Goal: Book appointment/travel/reservation

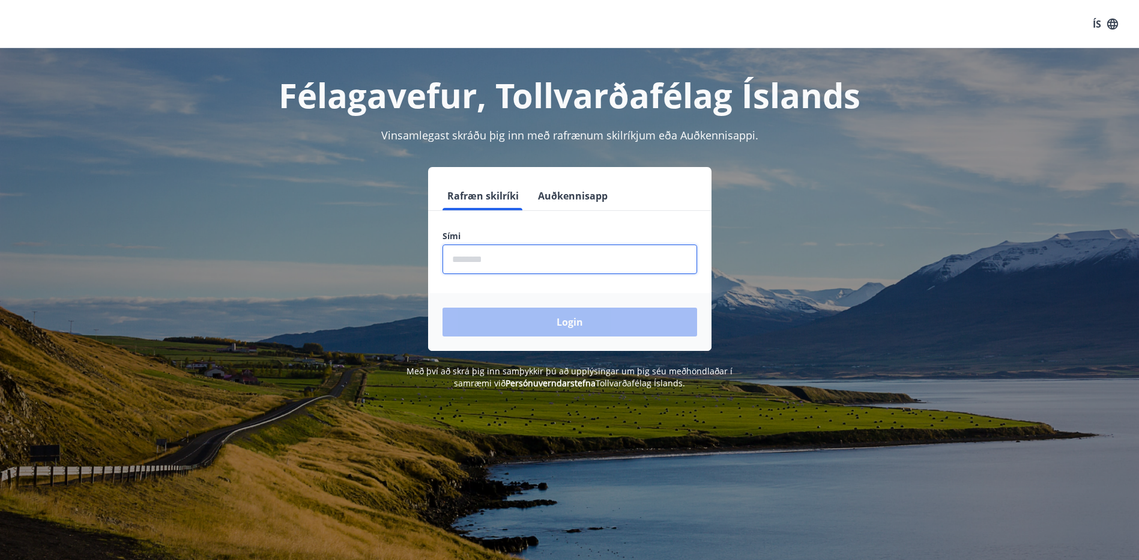
click at [479, 264] on input "phone" at bounding box center [569, 258] width 255 height 29
type input "********"
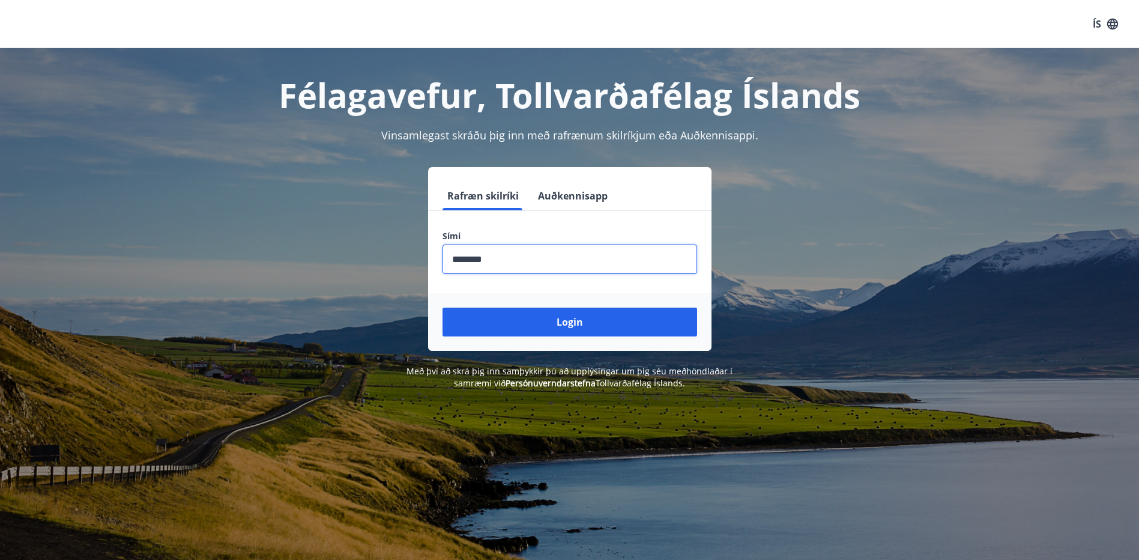
click at [527, 321] on button "Login" at bounding box center [569, 321] width 255 height 29
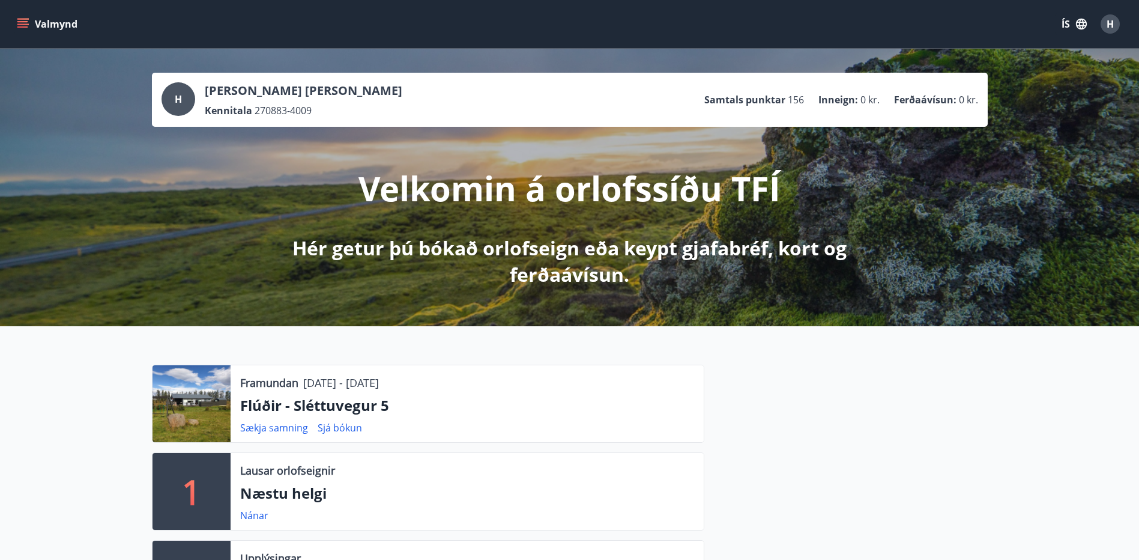
click at [28, 28] on icon "menu" at bounding box center [23, 24] width 12 height 12
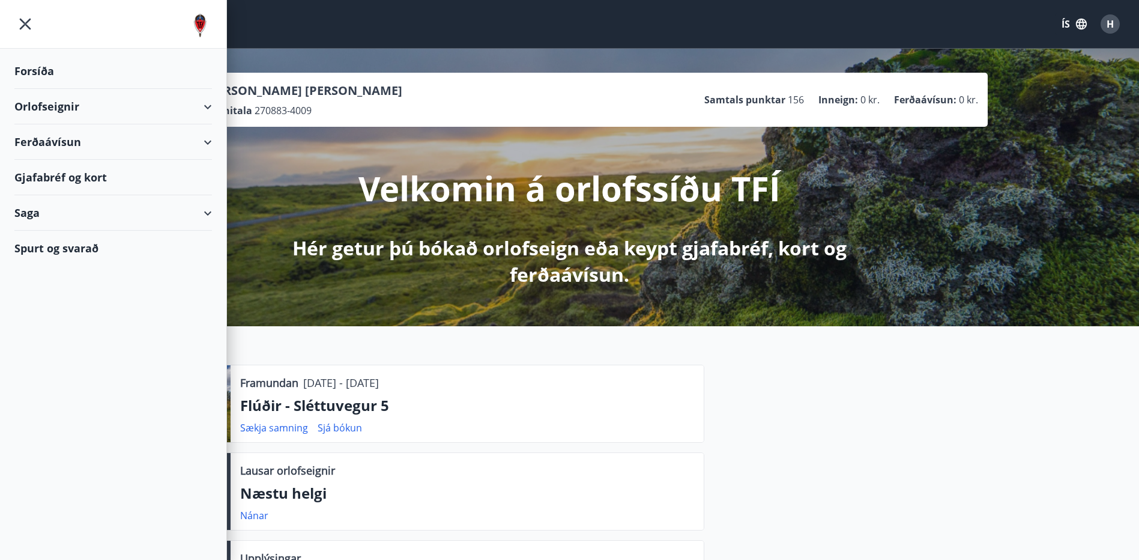
click at [186, 108] on div "Orlofseignir" at bounding box center [113, 106] width 198 height 35
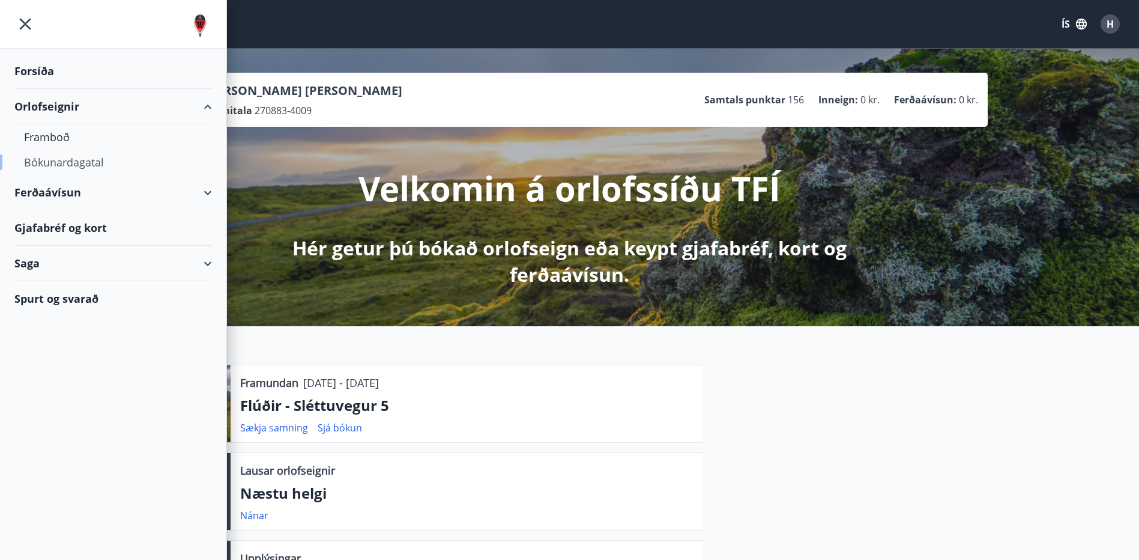
click at [64, 162] on div "Bókunardagatal" at bounding box center [113, 161] width 178 height 25
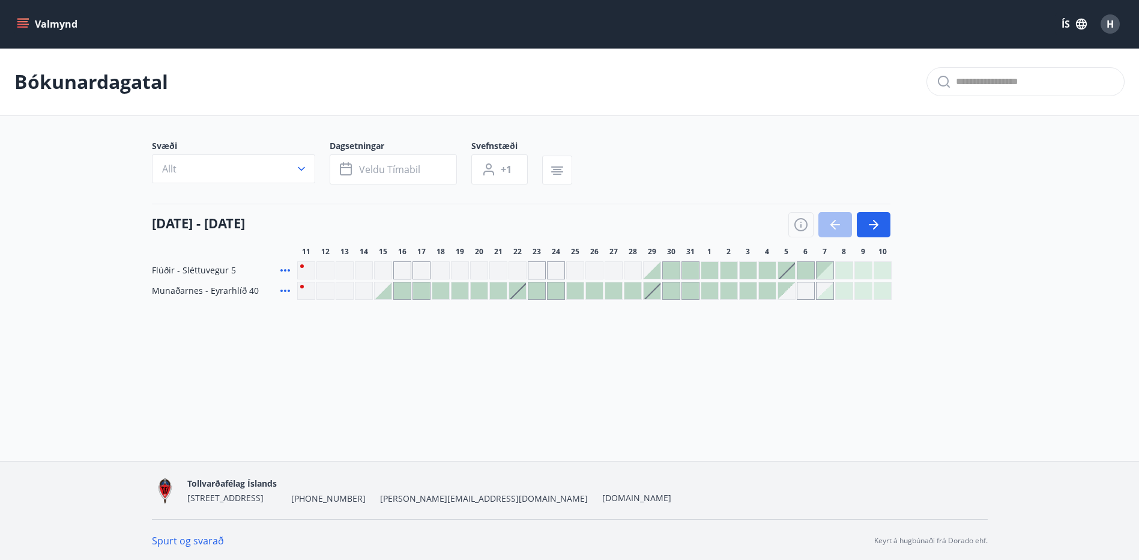
click at [657, 294] on div at bounding box center [652, 290] width 17 height 17
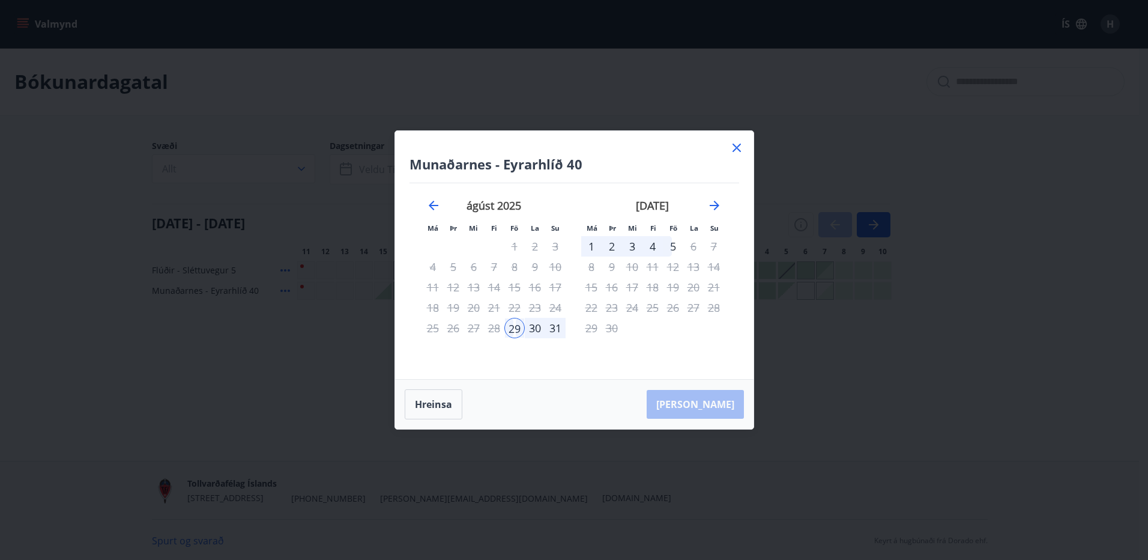
click at [548, 330] on div "31" at bounding box center [555, 328] width 20 height 20
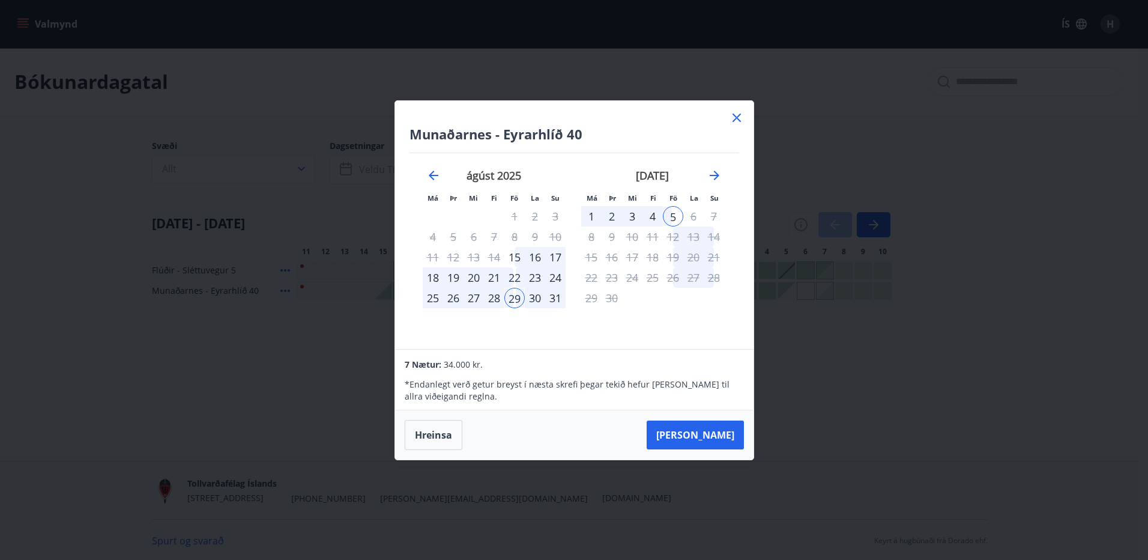
click at [734, 117] on icon at bounding box center [736, 117] width 14 height 14
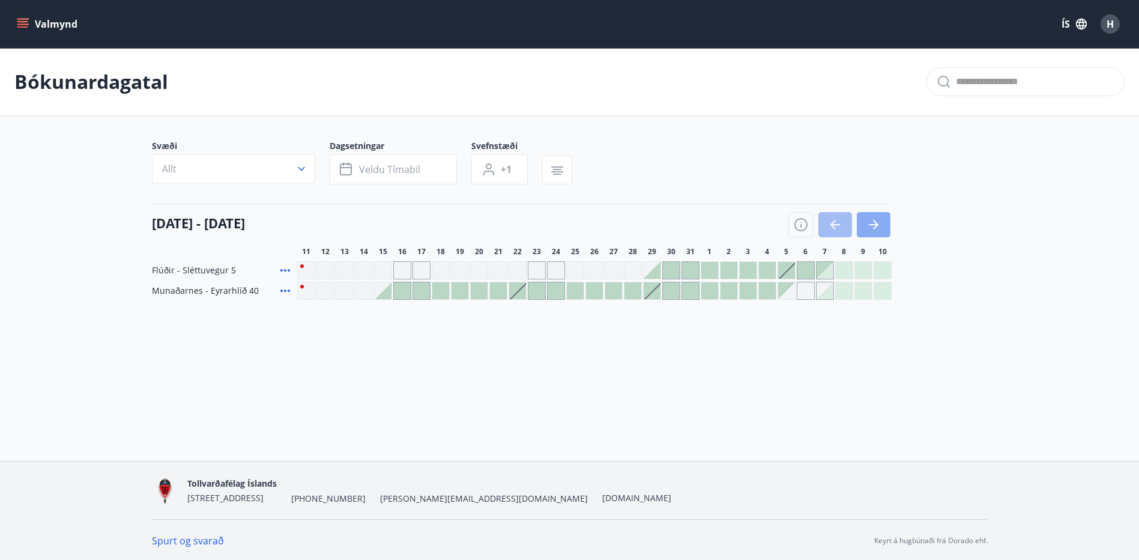
click at [882, 225] on button "button" at bounding box center [874, 224] width 34 height 25
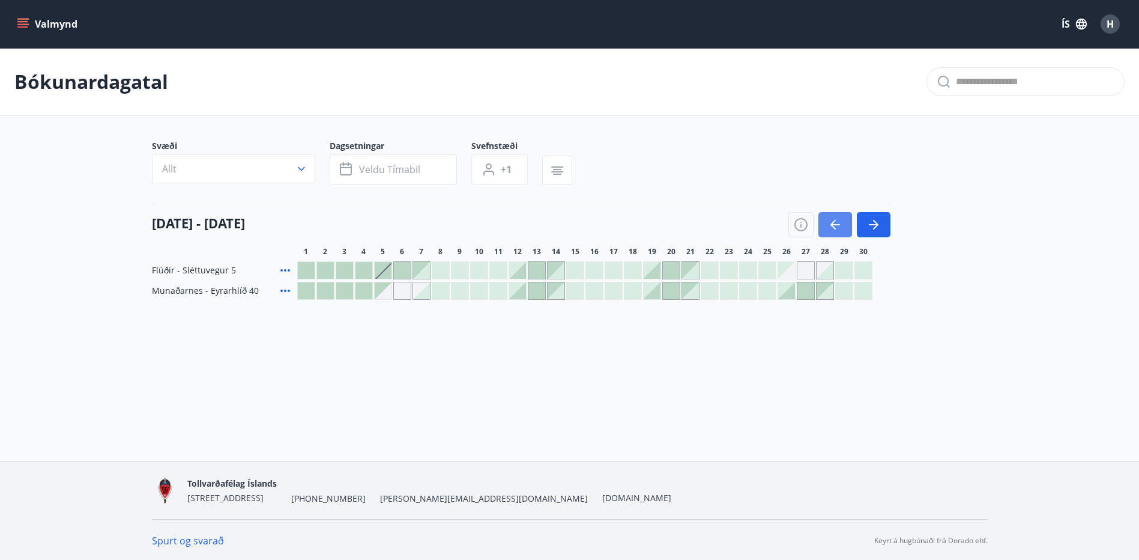
click at [834, 226] on icon "button" at bounding box center [835, 224] width 14 height 14
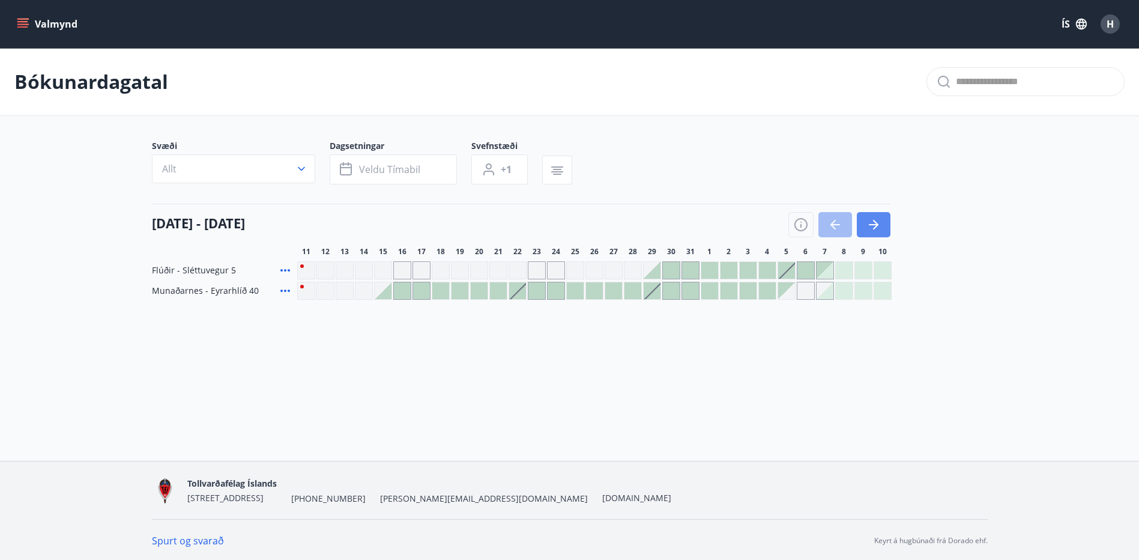
click at [878, 220] on icon "button" at bounding box center [873, 224] width 14 height 14
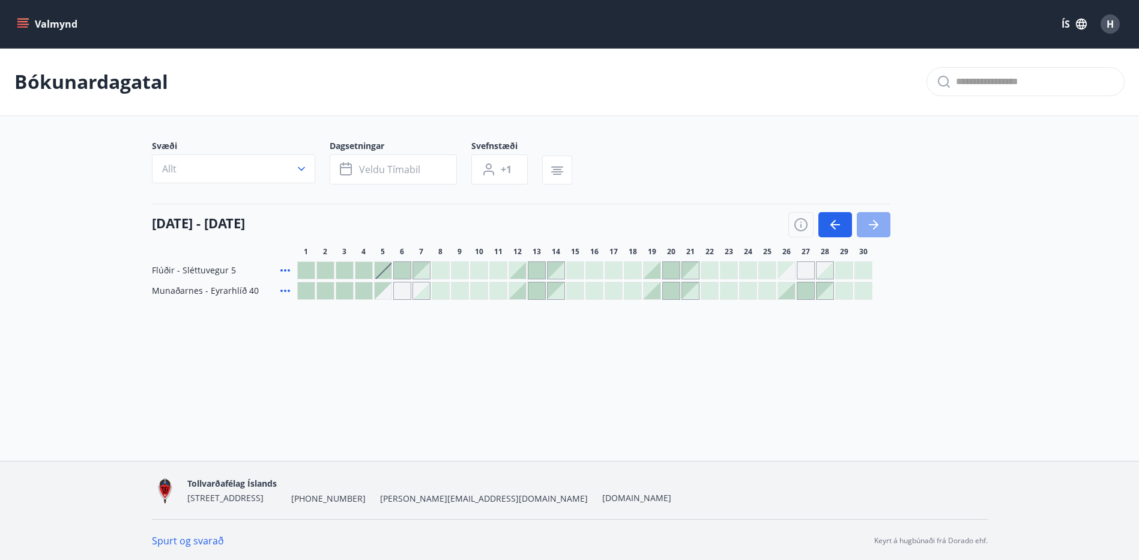
click at [878, 220] on icon "button" at bounding box center [873, 224] width 14 height 14
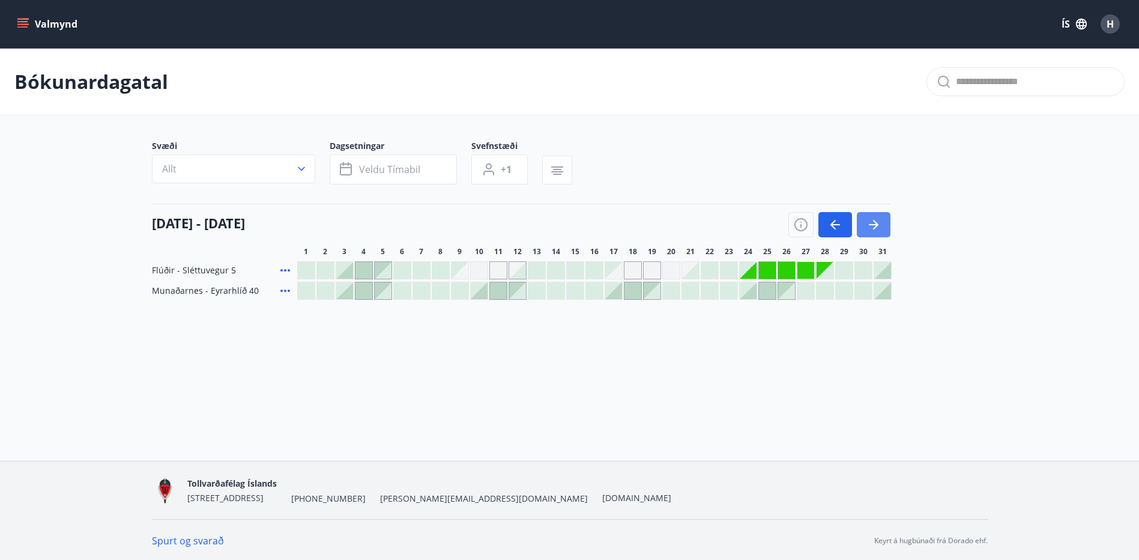
click at [875, 231] on icon "button" at bounding box center [873, 224] width 14 height 14
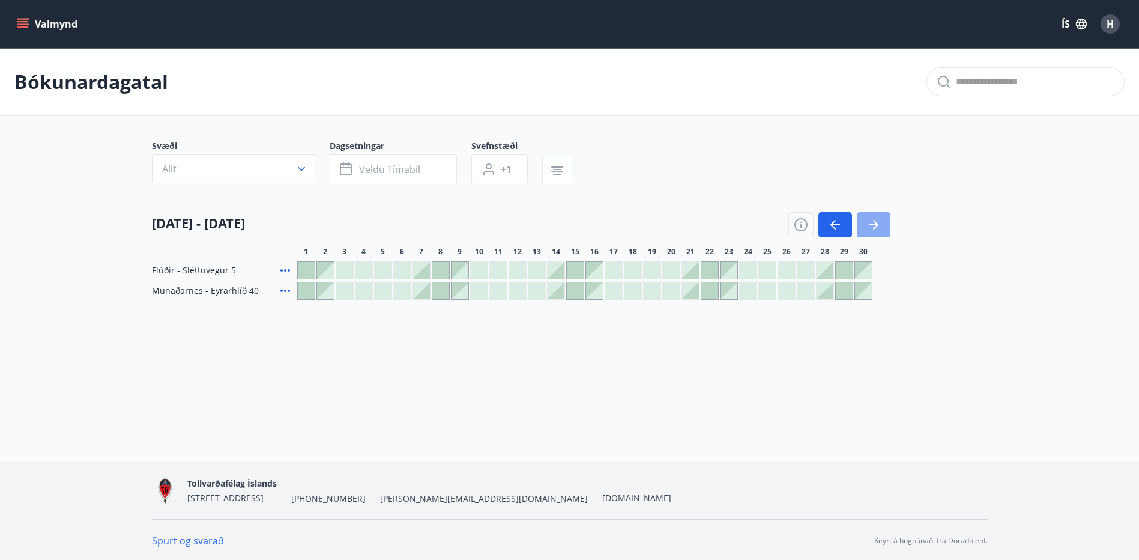
click at [875, 231] on icon "button" at bounding box center [873, 224] width 14 height 14
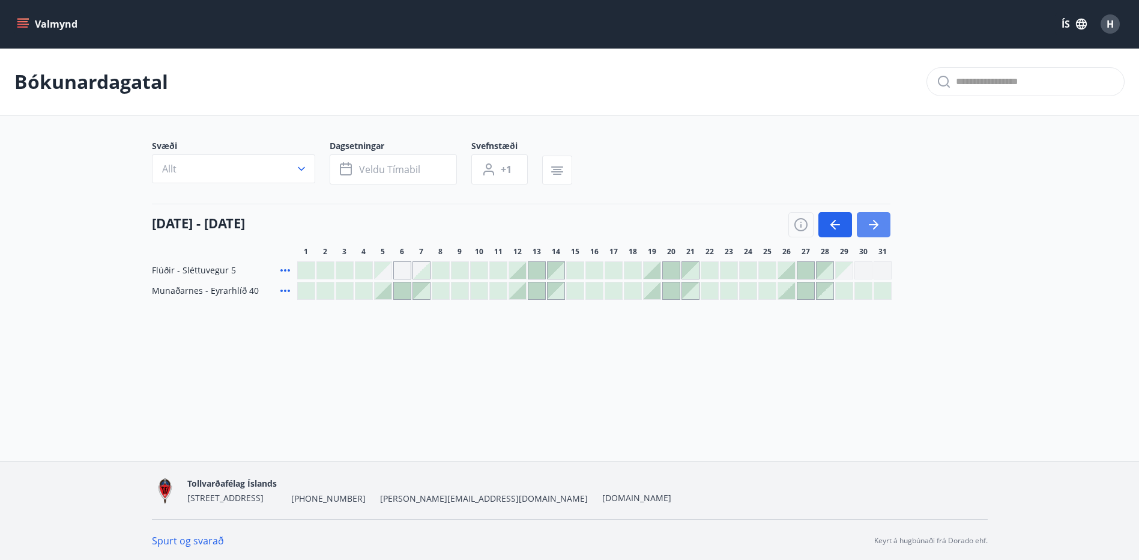
click at [875, 231] on icon "button" at bounding box center [873, 224] width 14 height 14
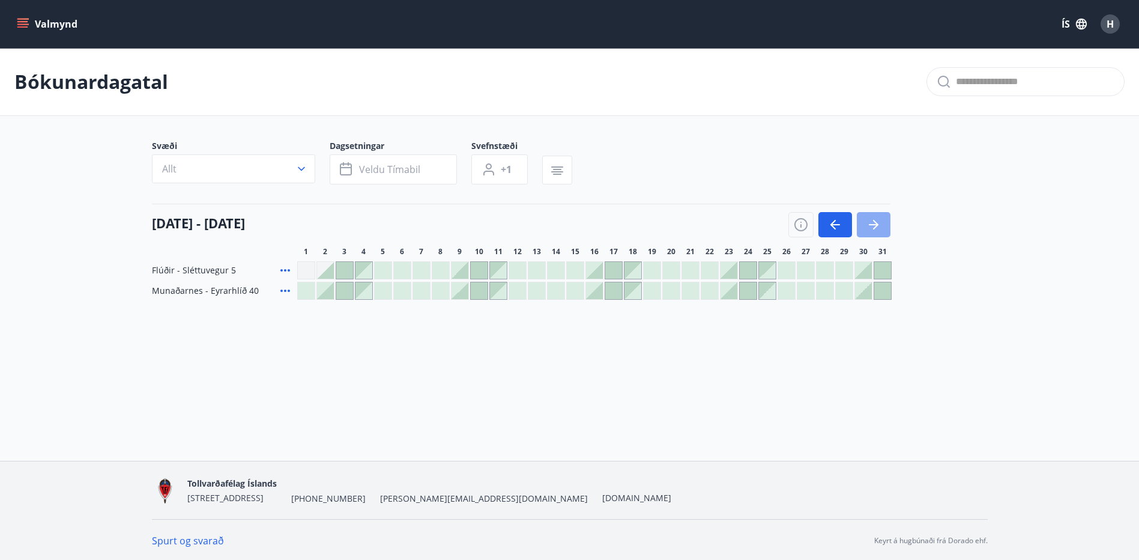
click at [875, 231] on icon "button" at bounding box center [873, 224] width 14 height 14
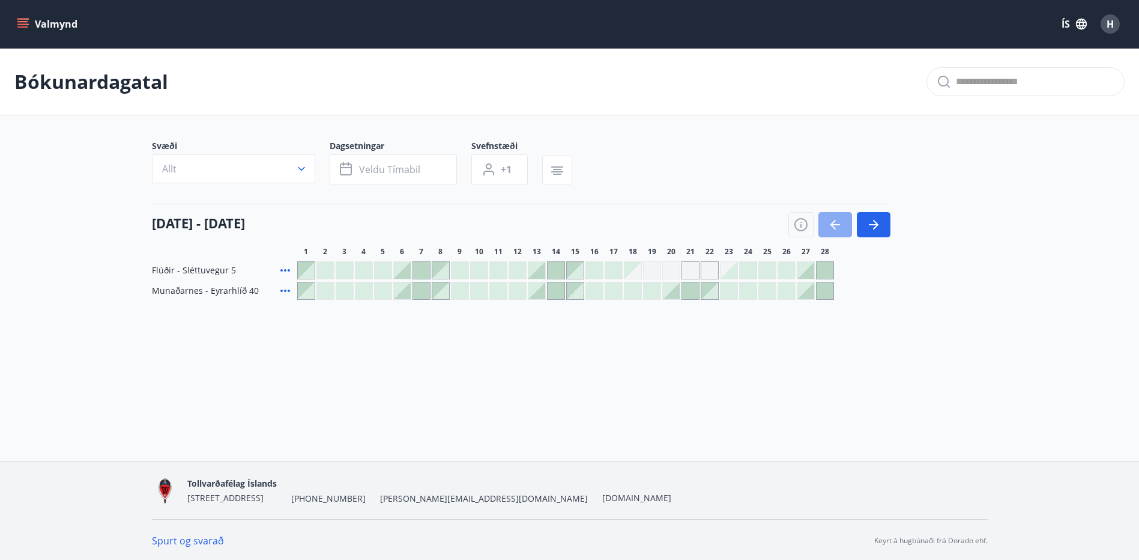
click at [829, 220] on icon "button" at bounding box center [835, 224] width 14 height 14
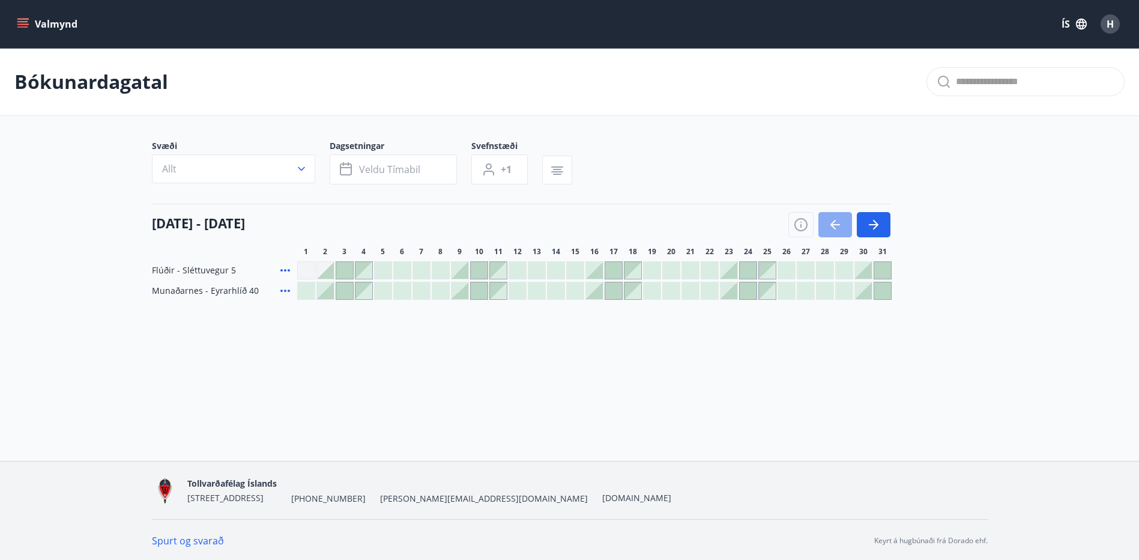
click at [829, 220] on icon "button" at bounding box center [835, 224] width 14 height 14
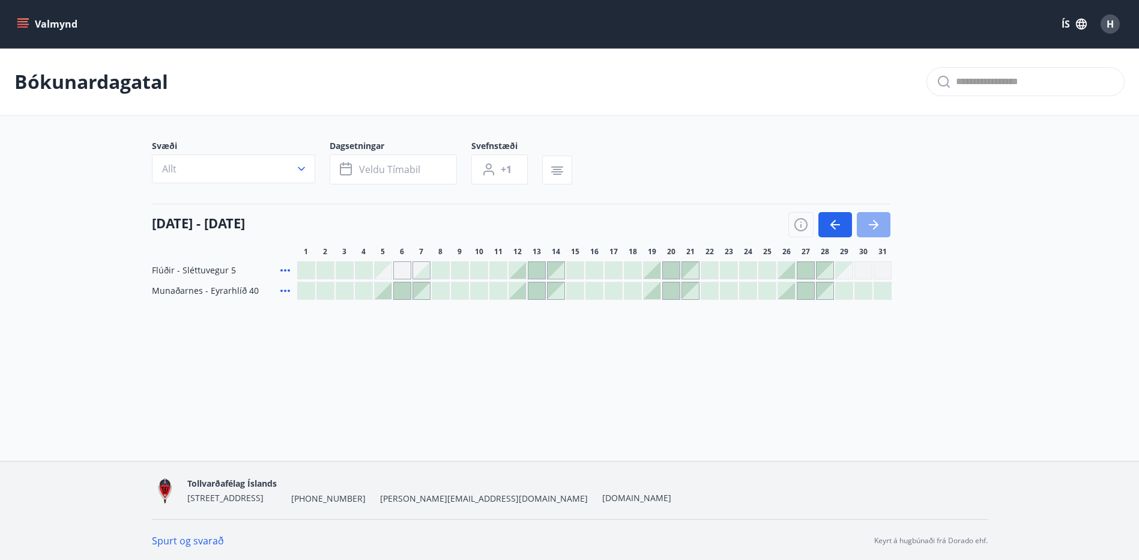
click at [871, 225] on icon "button" at bounding box center [874, 224] width 10 height 1
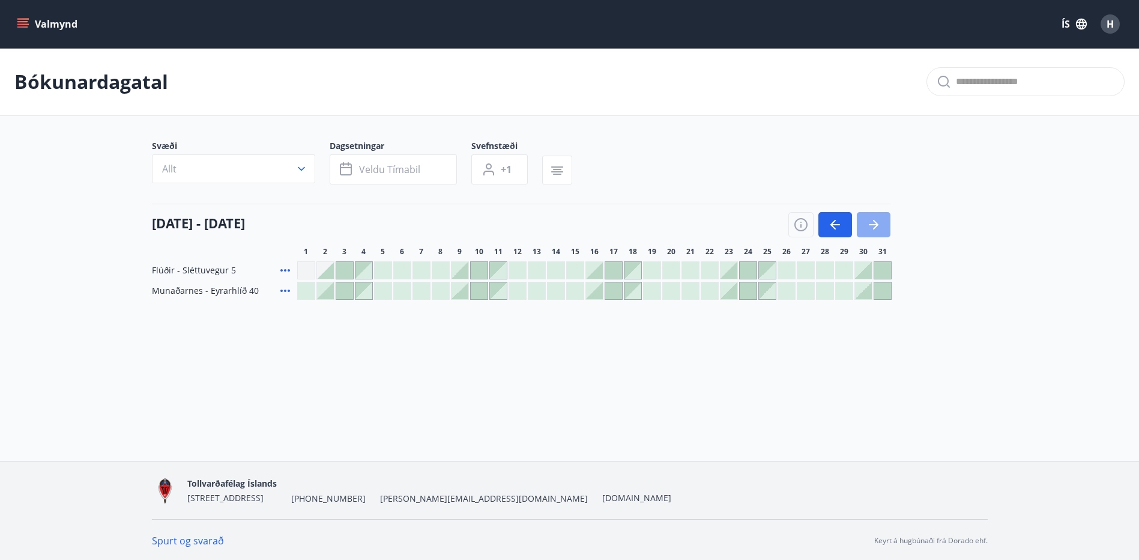
click at [870, 224] on icon "button" at bounding box center [873, 224] width 14 height 14
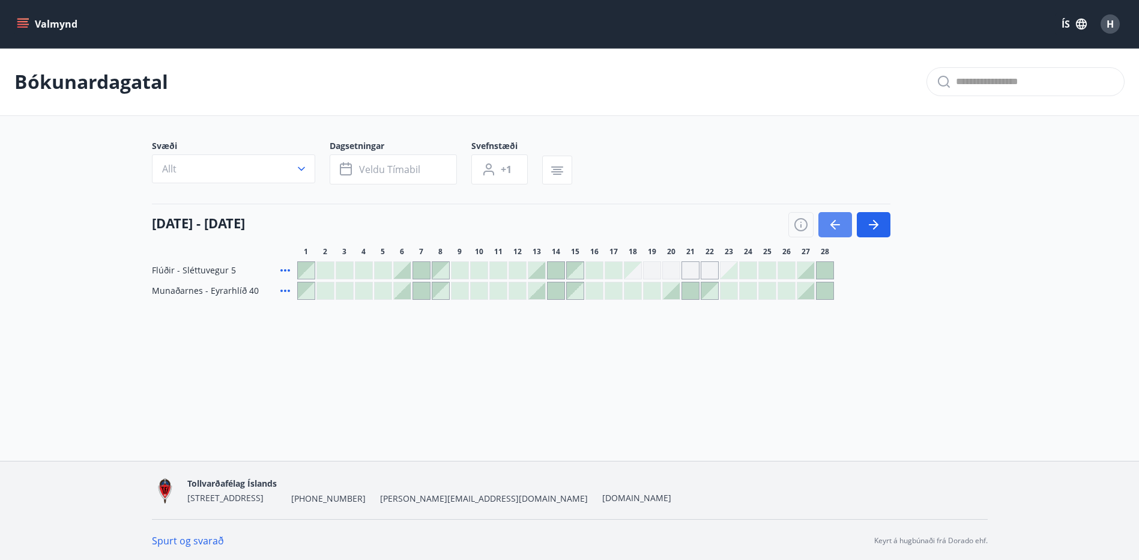
click at [833, 226] on icon "button" at bounding box center [835, 224] width 14 height 14
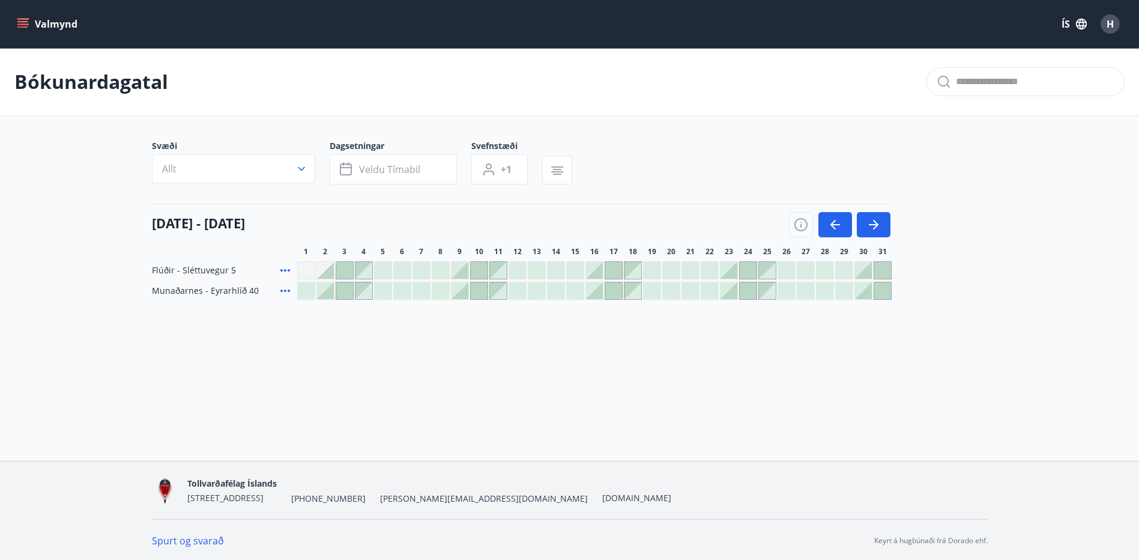
click at [863, 274] on div at bounding box center [863, 270] width 17 height 17
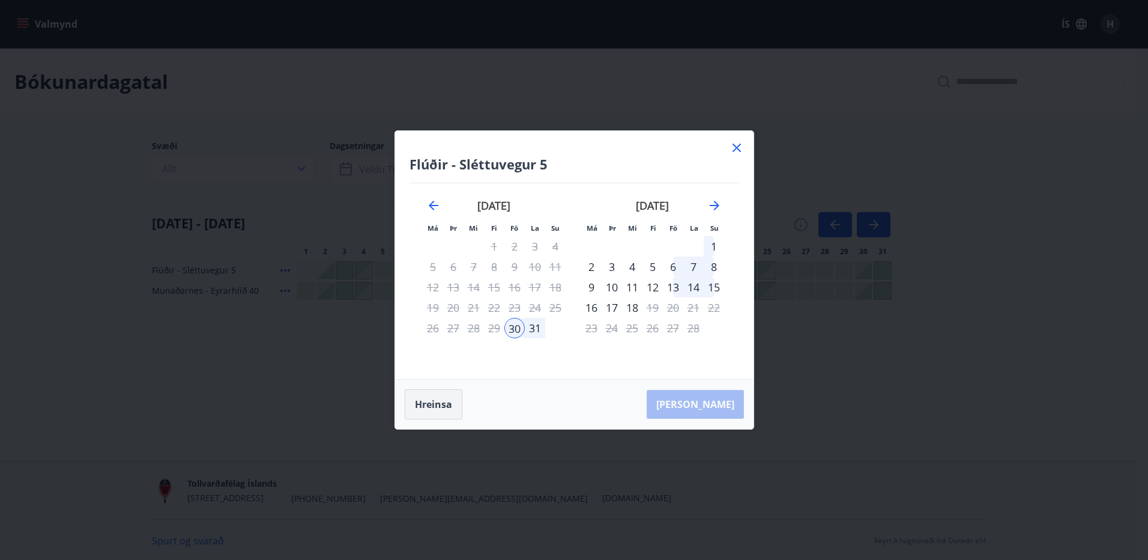
click at [437, 400] on button "Hreinsa" at bounding box center [434, 404] width 58 height 30
click at [434, 205] on icon "Move backward to switch to the previous month." at bounding box center [434, 206] width 10 height 10
click at [734, 147] on icon at bounding box center [736, 147] width 14 height 14
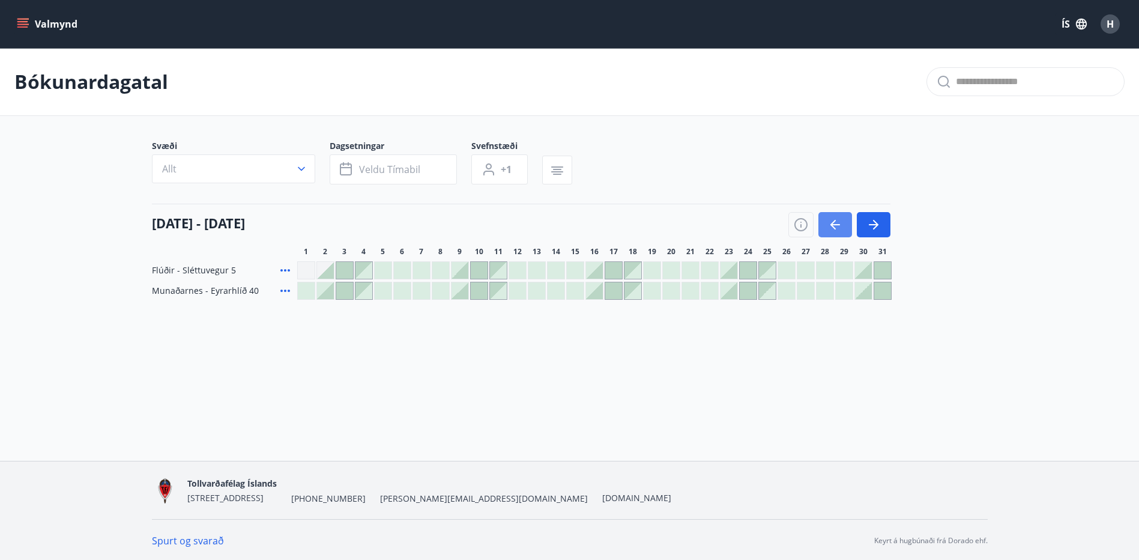
click at [845, 219] on button "button" at bounding box center [835, 224] width 34 height 25
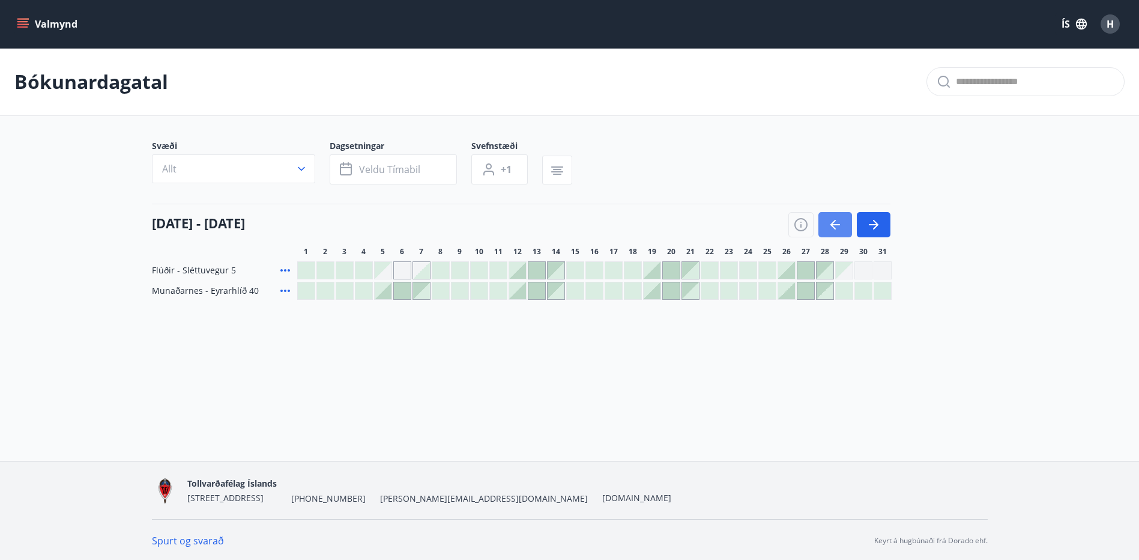
click at [845, 220] on button "button" at bounding box center [835, 224] width 34 height 25
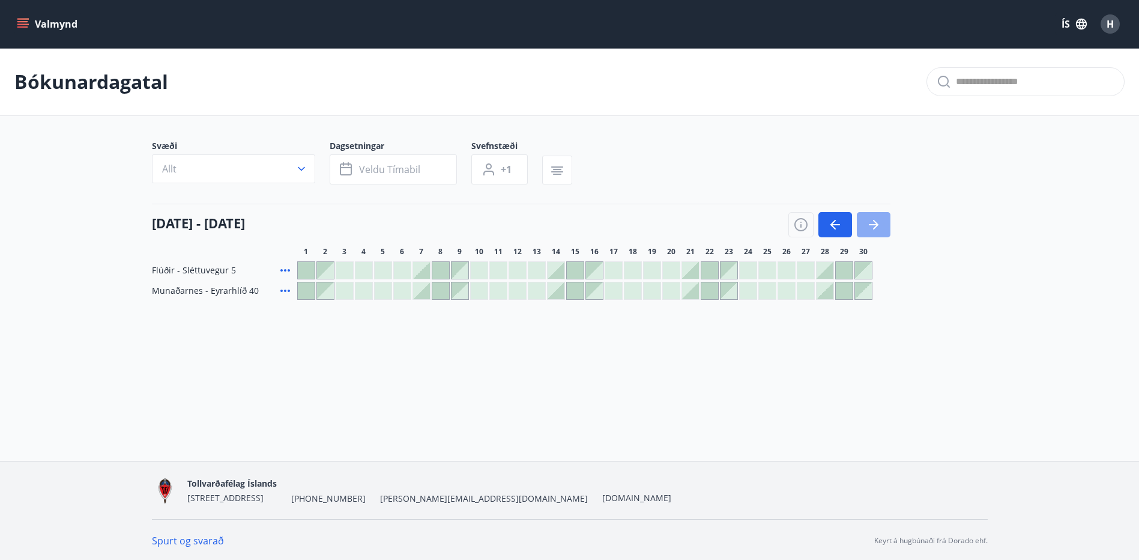
click at [873, 222] on icon "button" at bounding box center [873, 224] width 14 height 14
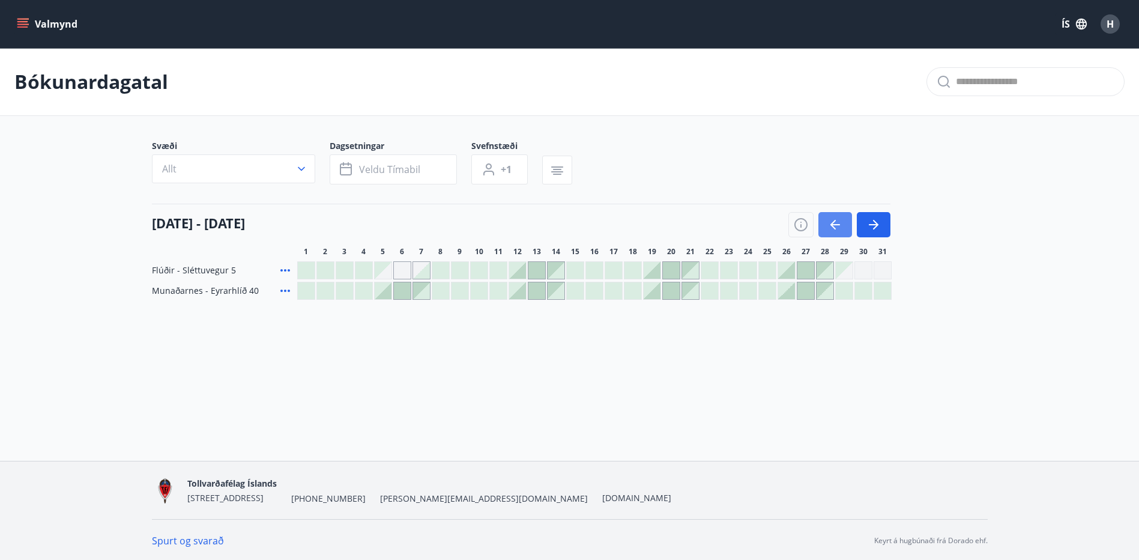
click at [833, 218] on icon "button" at bounding box center [835, 224] width 14 height 14
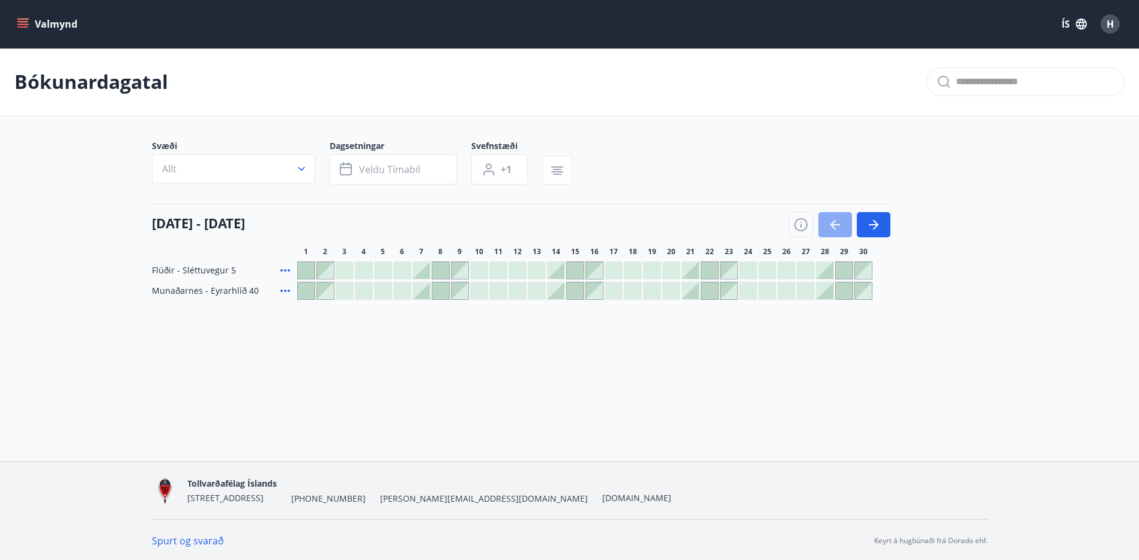
click at [833, 218] on icon "button" at bounding box center [835, 224] width 14 height 14
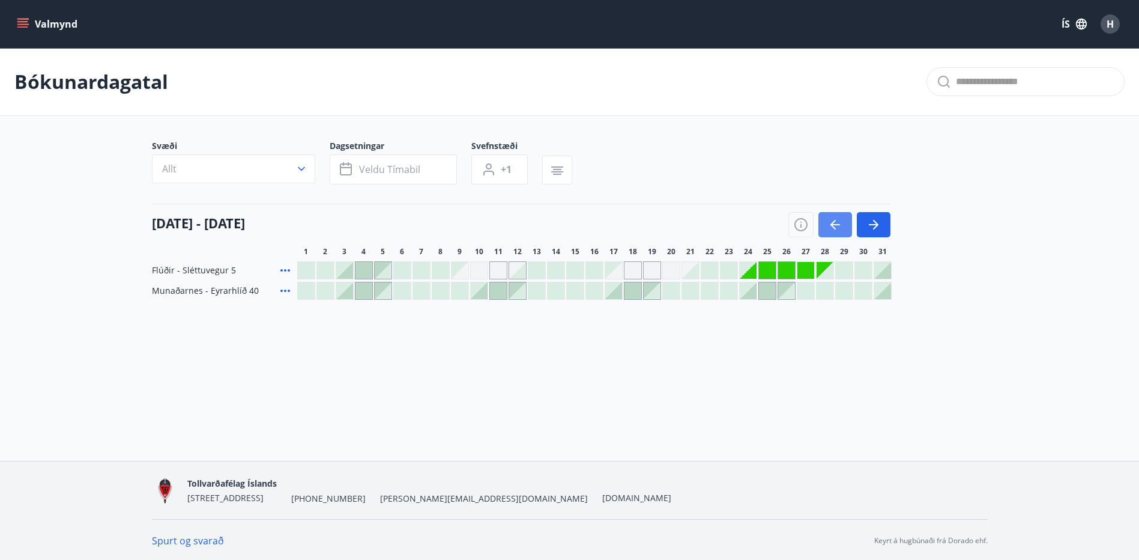
click at [827, 225] on button "button" at bounding box center [835, 224] width 34 height 25
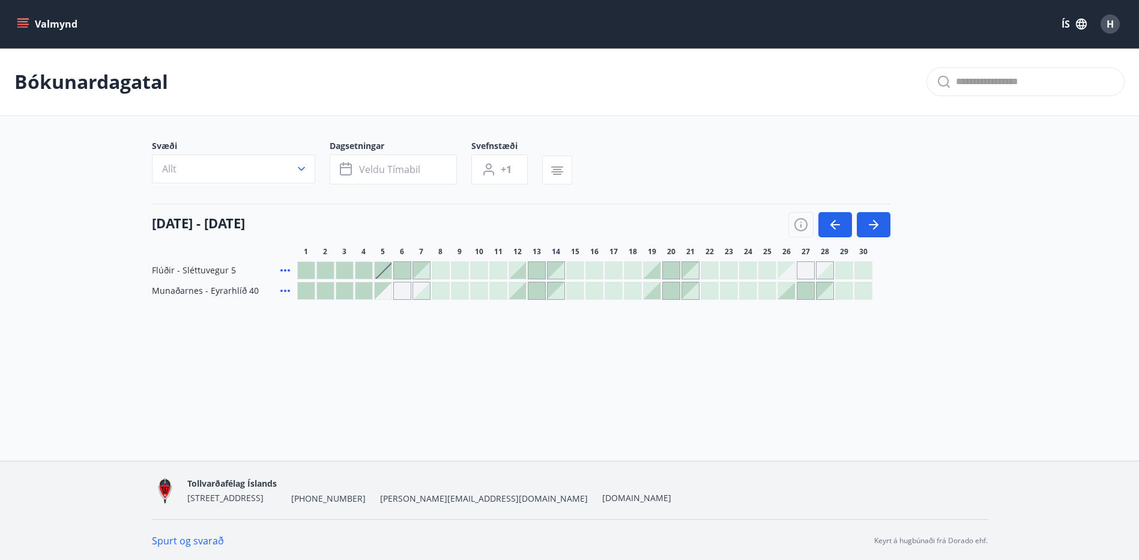
click at [520, 295] on div at bounding box center [517, 290] width 17 height 17
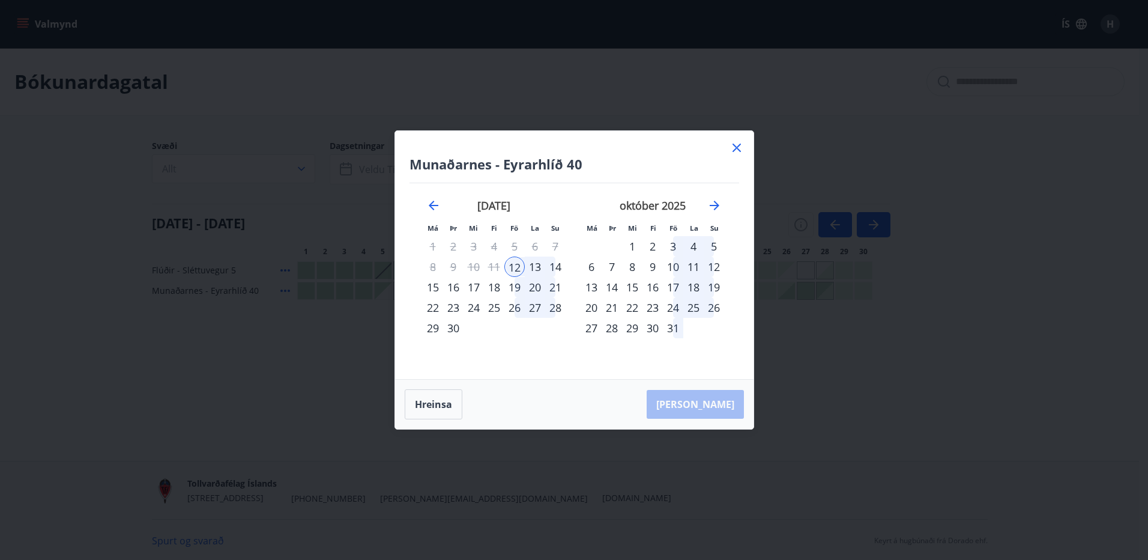
click at [559, 265] on div "14" at bounding box center [555, 266] width 20 height 20
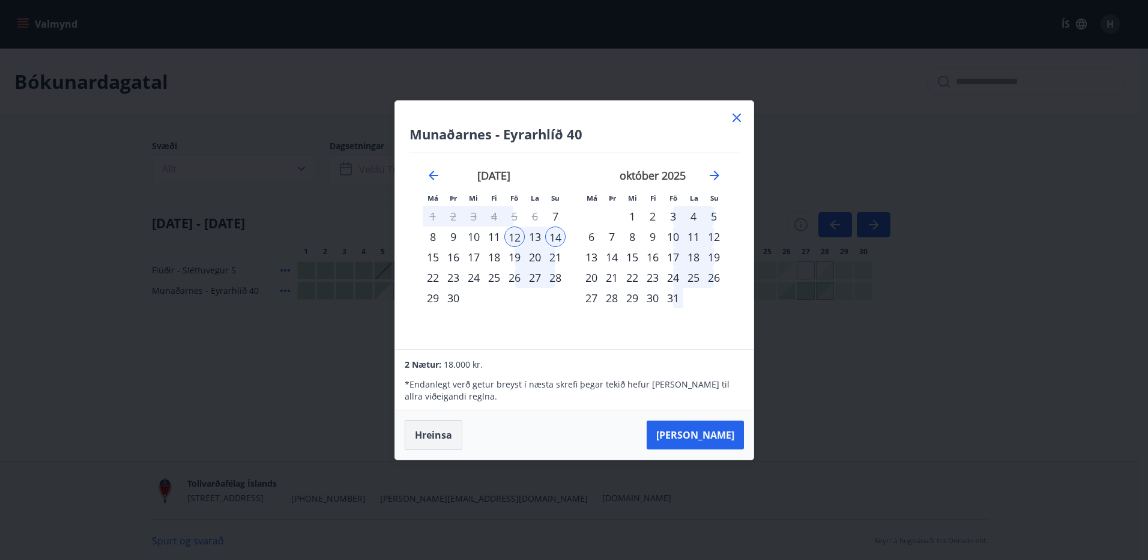
click at [434, 428] on button "Hreinsa" at bounding box center [434, 435] width 58 height 30
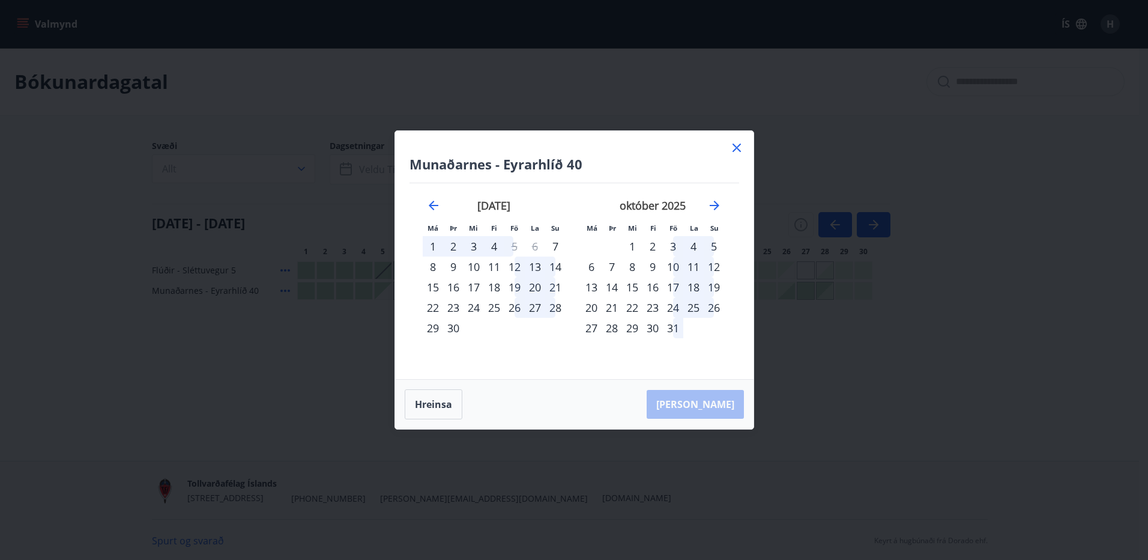
click at [738, 146] on icon at bounding box center [736, 147] width 8 height 8
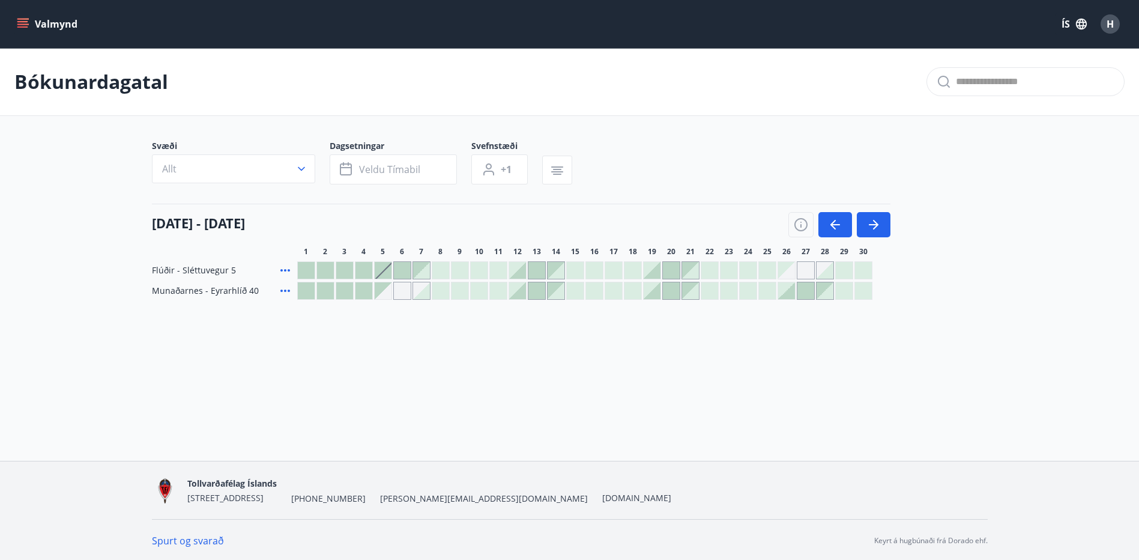
click at [520, 270] on div at bounding box center [517, 270] width 17 height 17
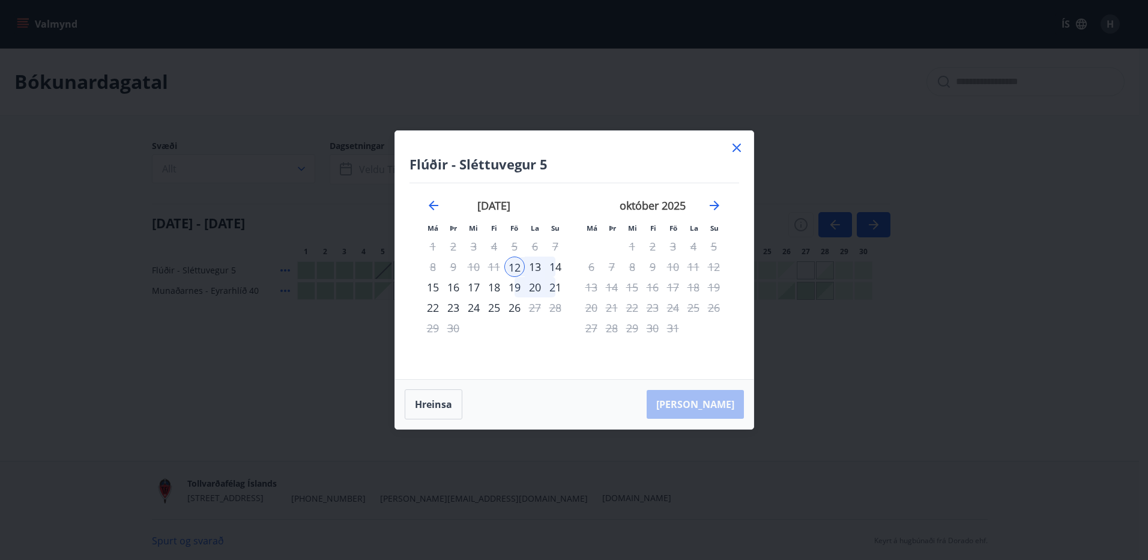
click at [558, 267] on div "14" at bounding box center [555, 266] width 20 height 20
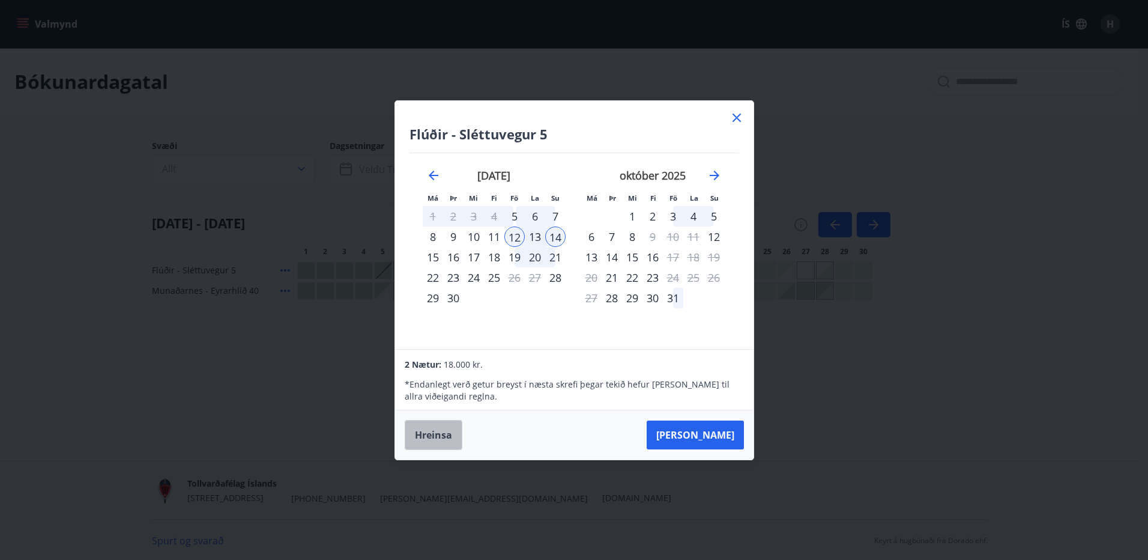
click at [433, 431] on button "Hreinsa" at bounding box center [434, 435] width 58 height 30
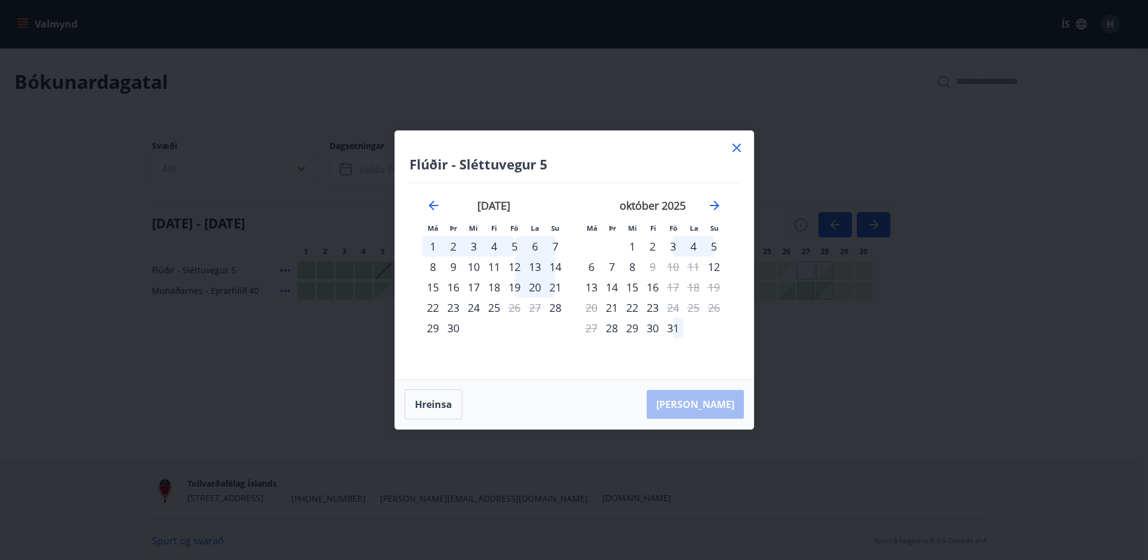
click at [735, 149] on icon at bounding box center [736, 147] width 14 height 14
